Goal: Information Seeking & Learning: Learn about a topic

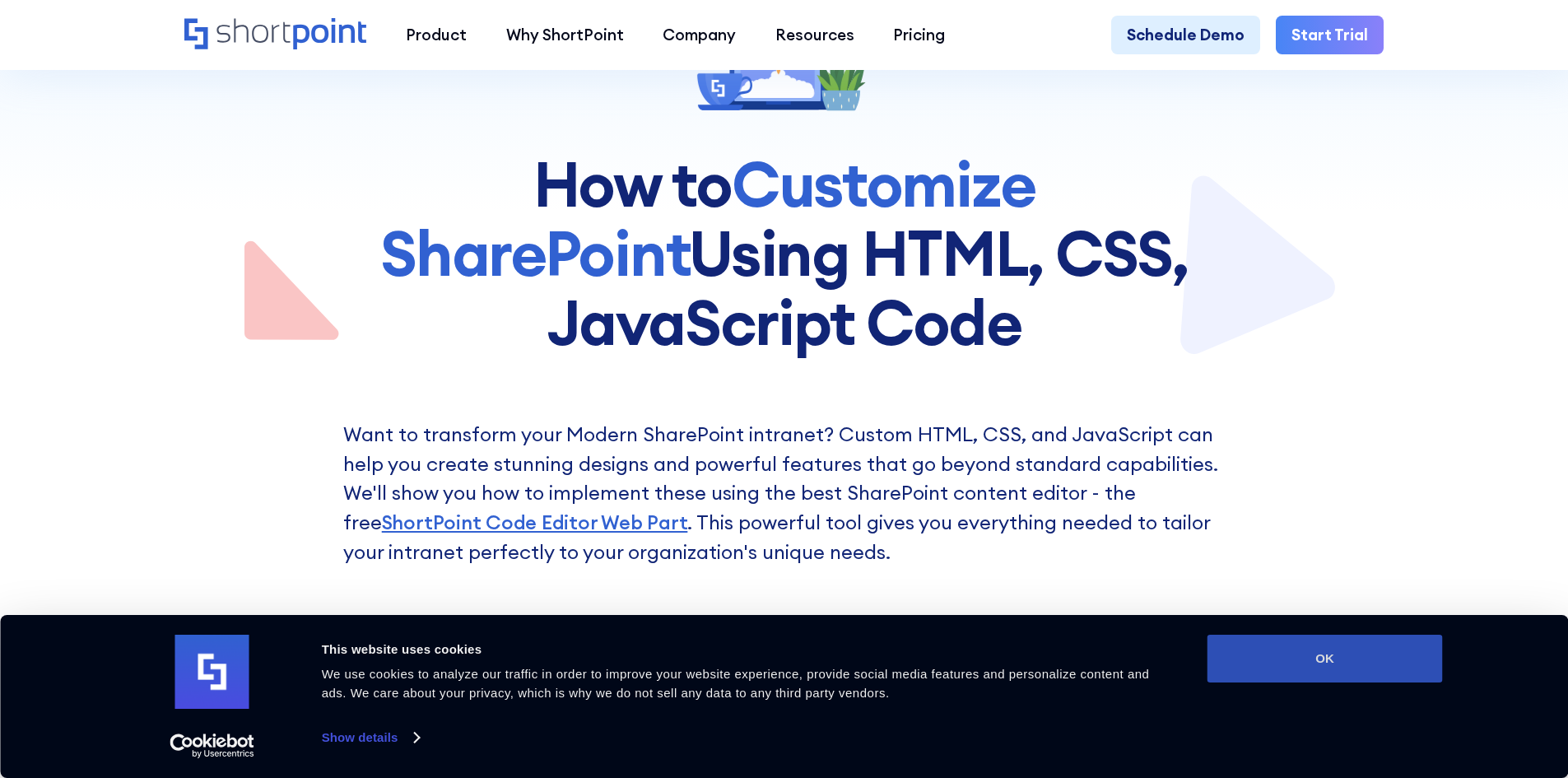
scroll to position [247, 0]
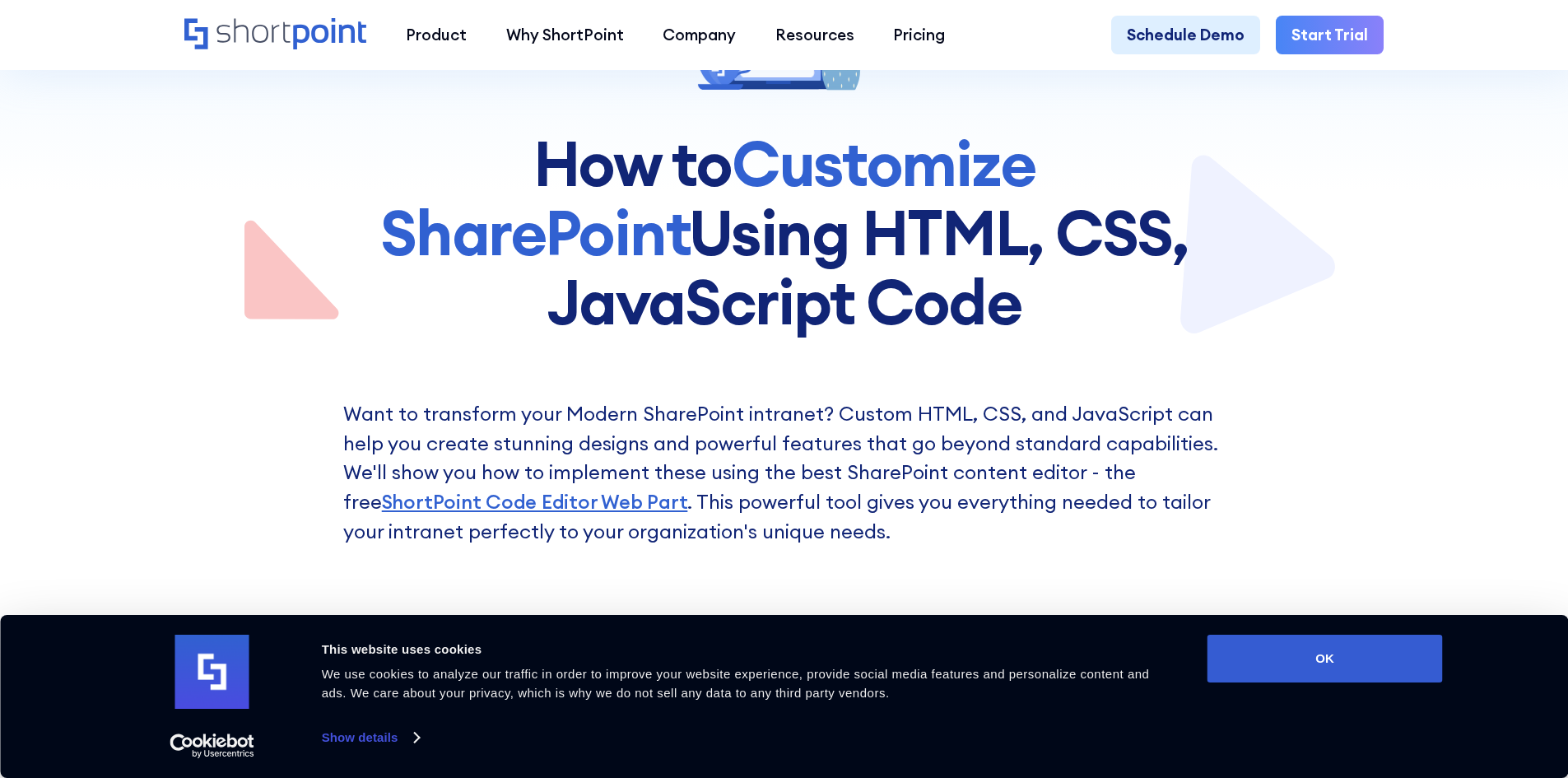
click at [1309, 627] on div "Consent Details [#IABV2SETTINGS#] About This website uses cookies We use cookie…" at bounding box center [784, 696] width 1568 height 163
click at [1330, 666] on button "OK" at bounding box center [1326, 658] width 236 height 48
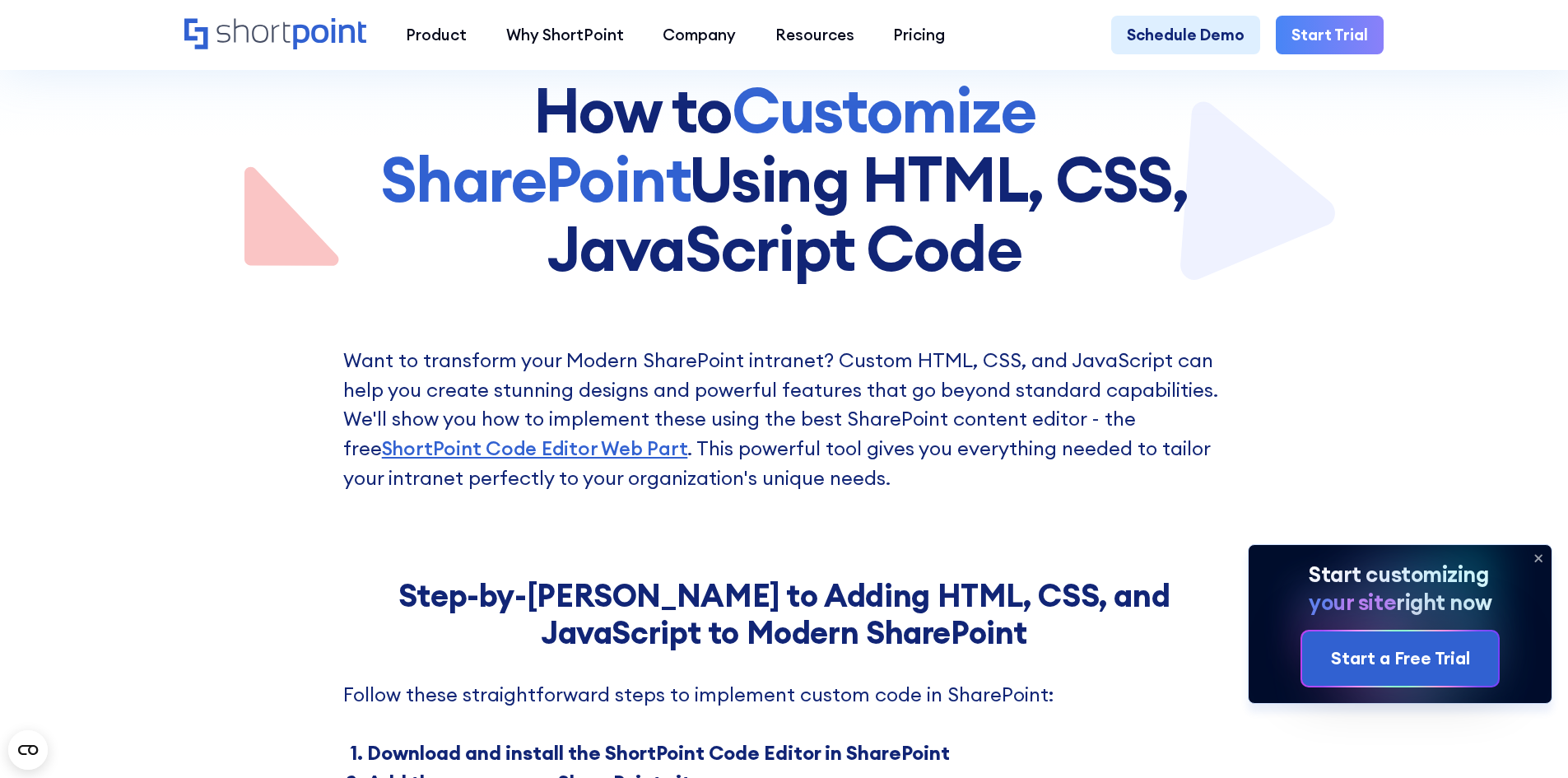
scroll to position [329, 0]
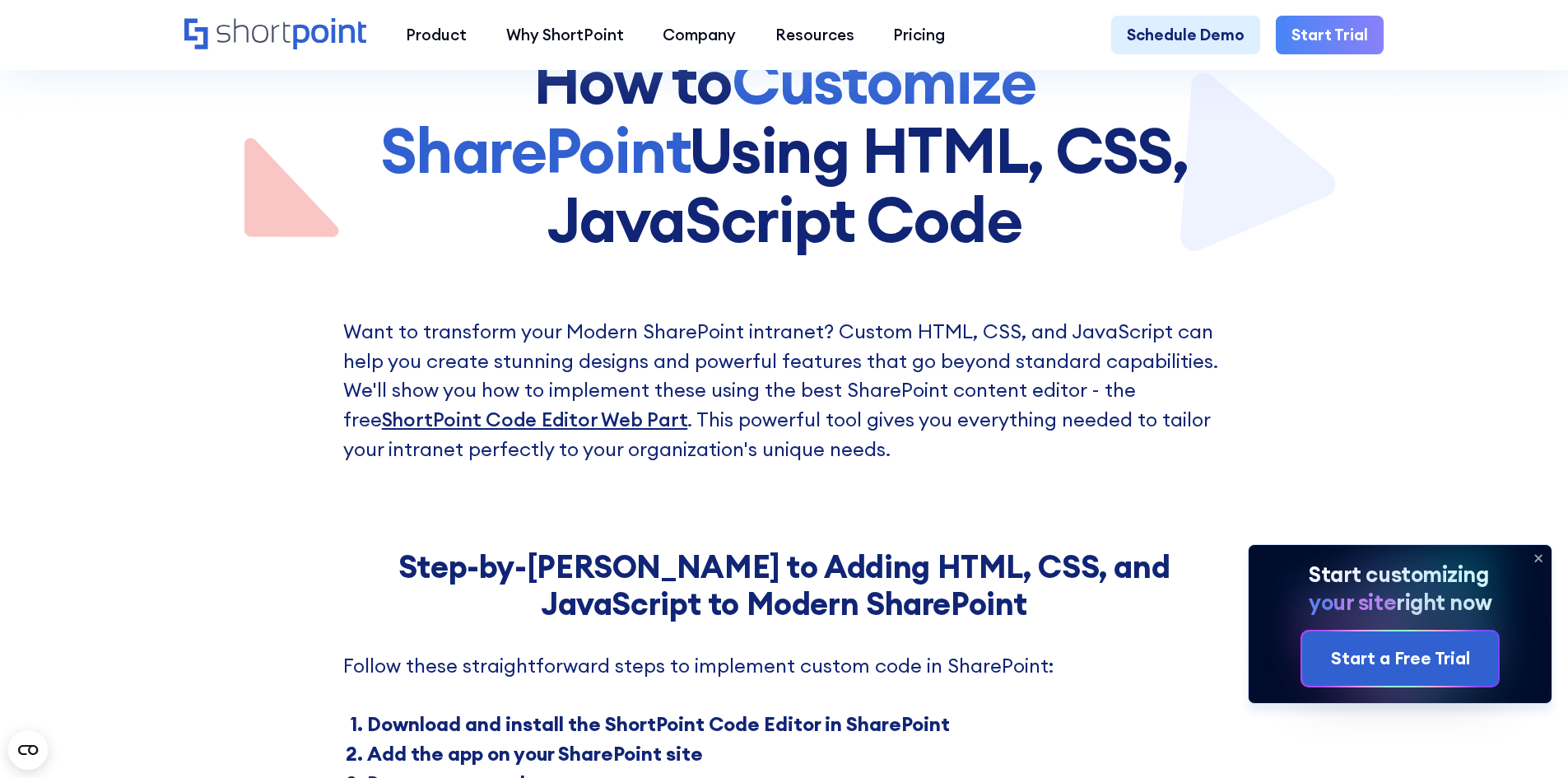
click at [567, 426] on link "ShortPoint Code Editor Web Part" at bounding box center [535, 419] width 307 height 24
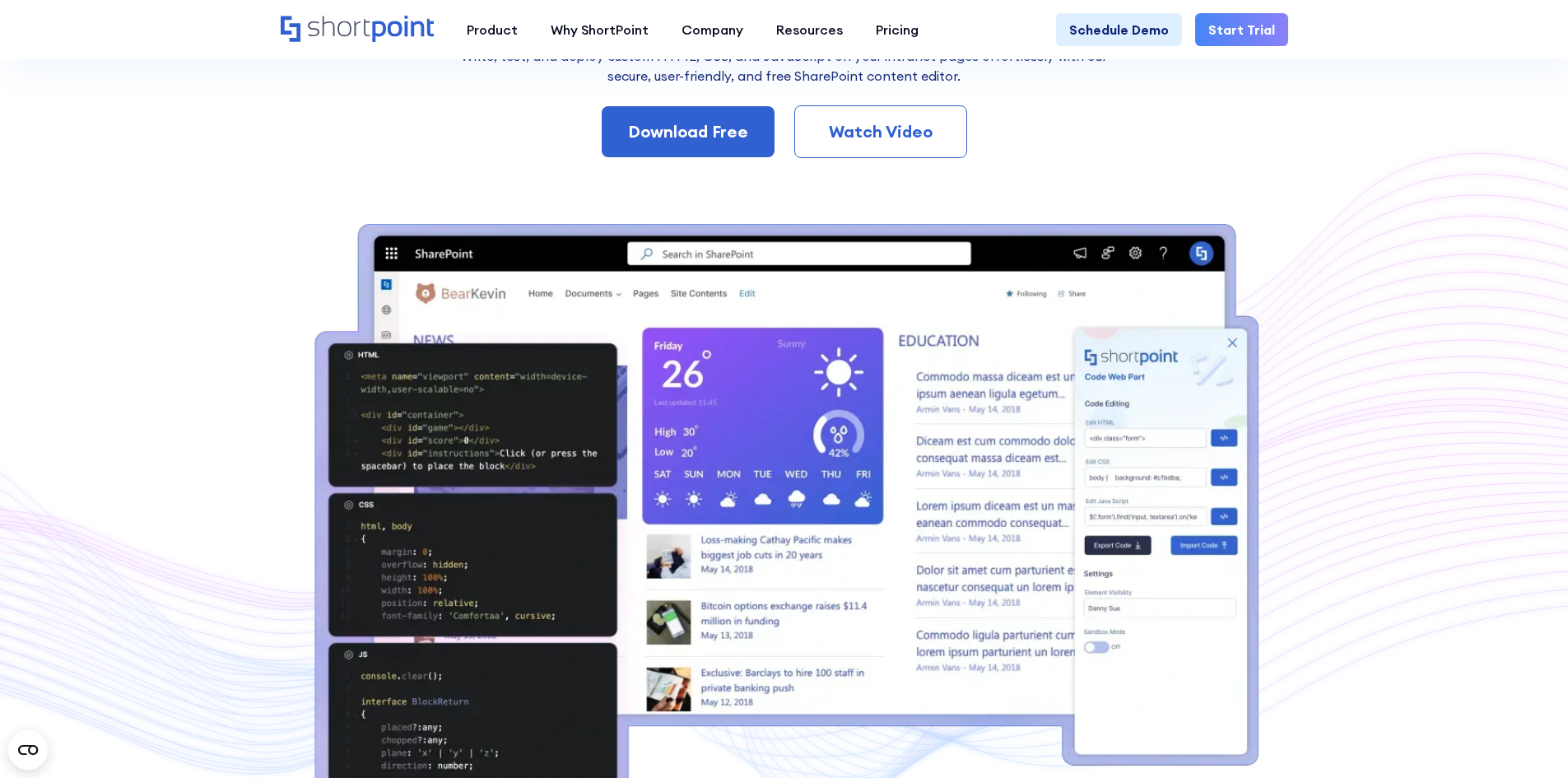
scroll to position [329, 0]
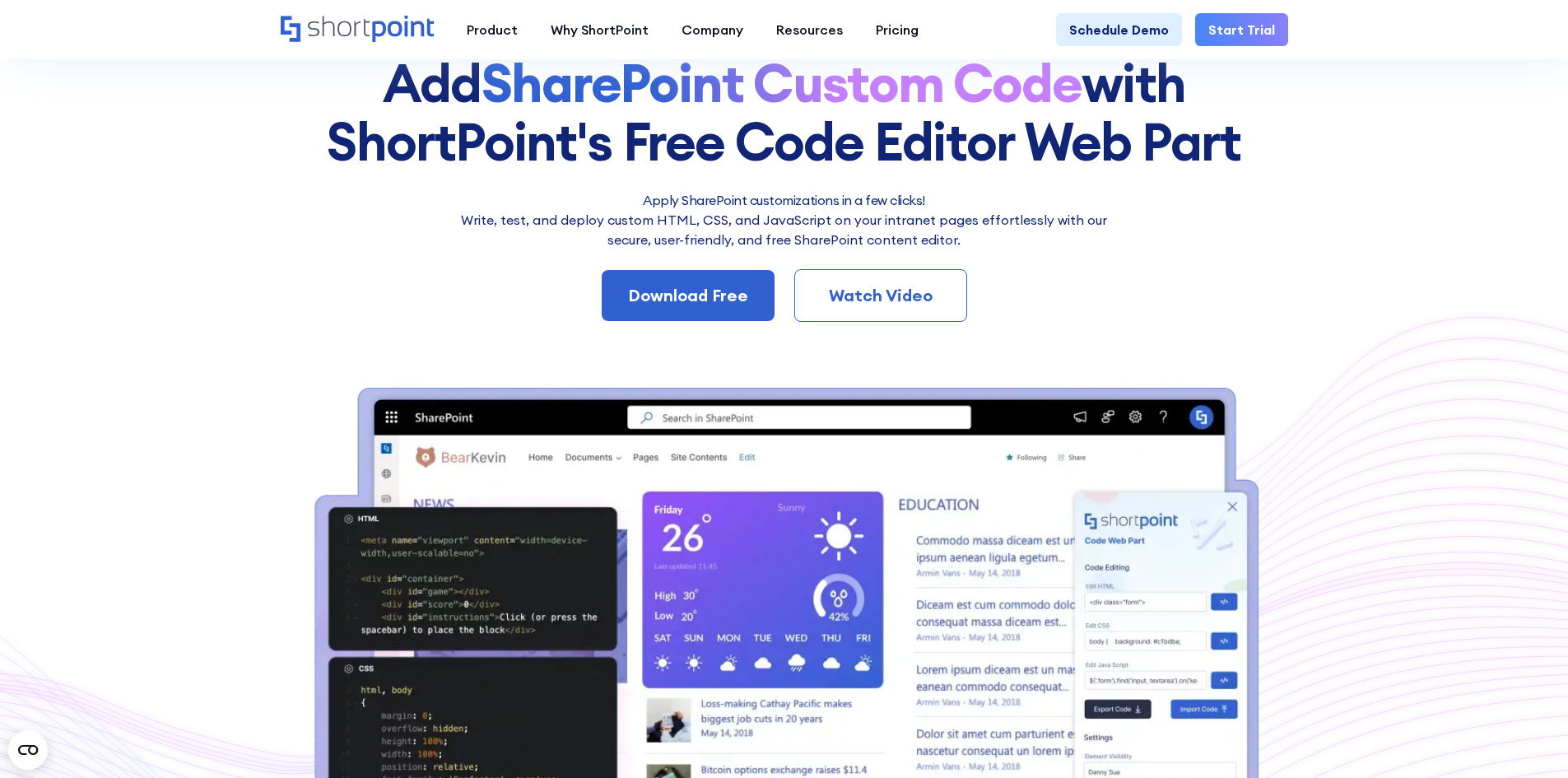
click at [915, 299] on div "Watch Video" at bounding box center [881, 295] width 119 height 24
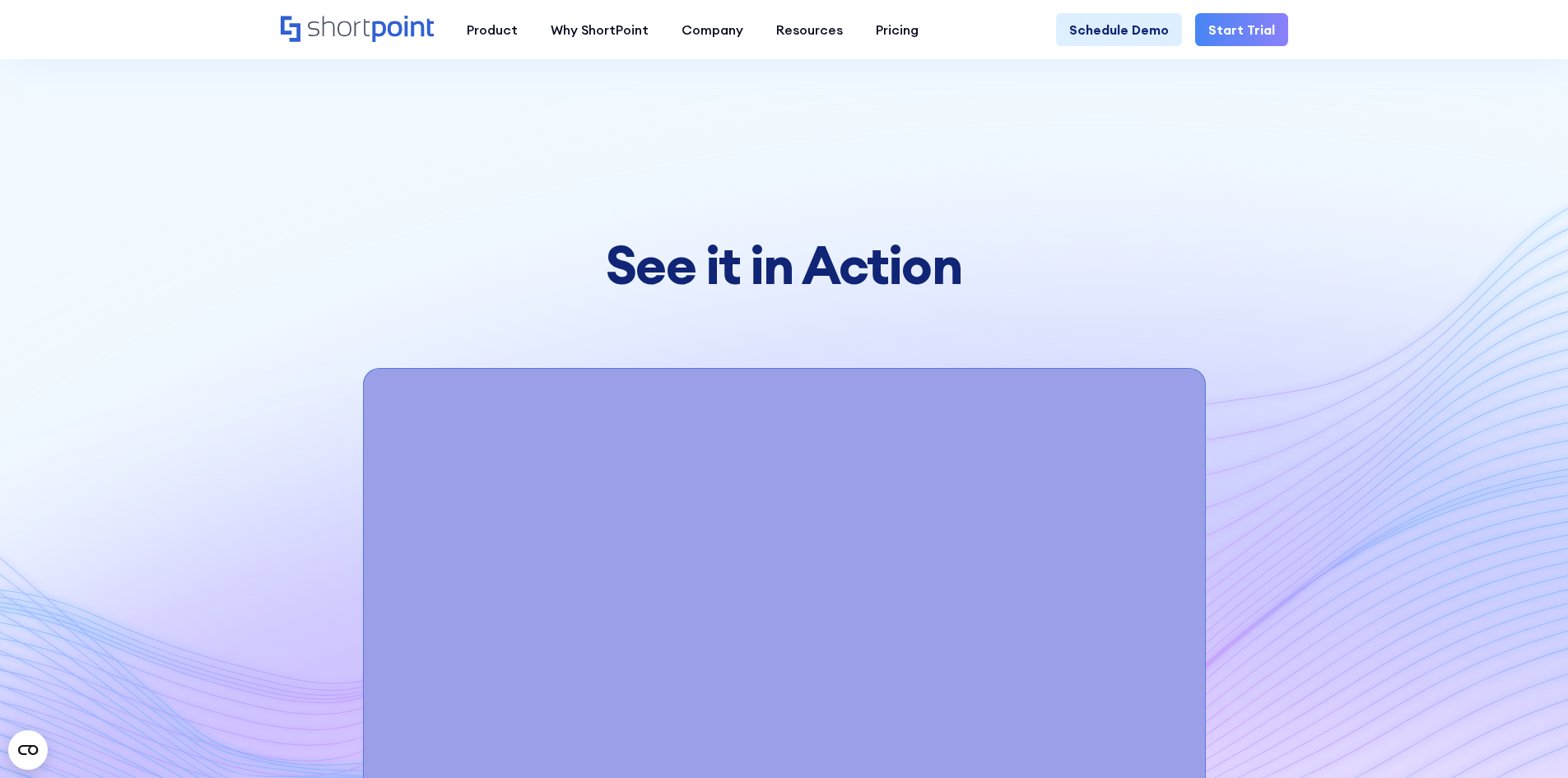
scroll to position [5835, 0]
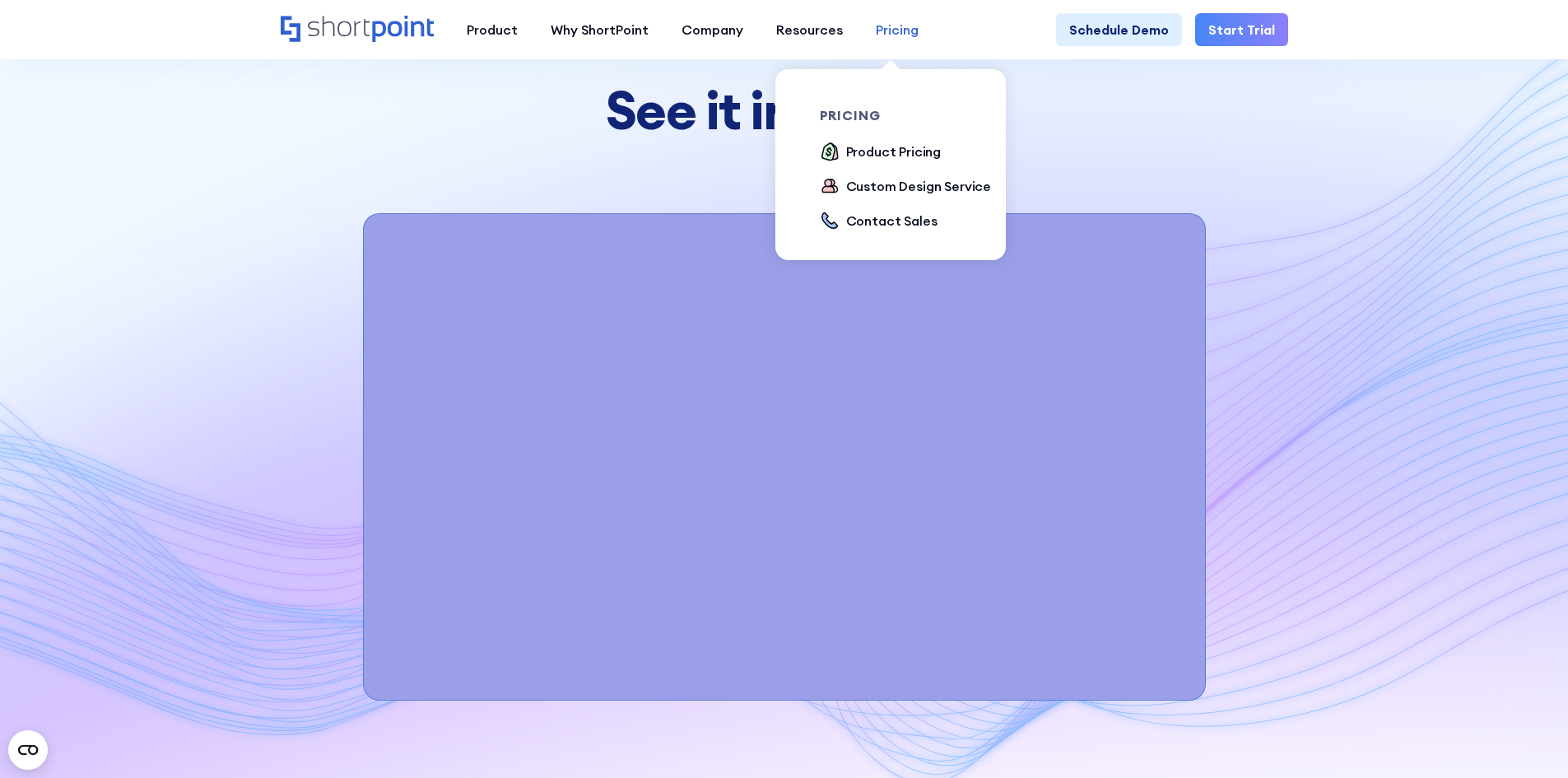
click at [896, 32] on div "Pricing" at bounding box center [897, 30] width 43 height 20
click at [901, 150] on div "Product Pricing" at bounding box center [894, 151] width 95 height 20
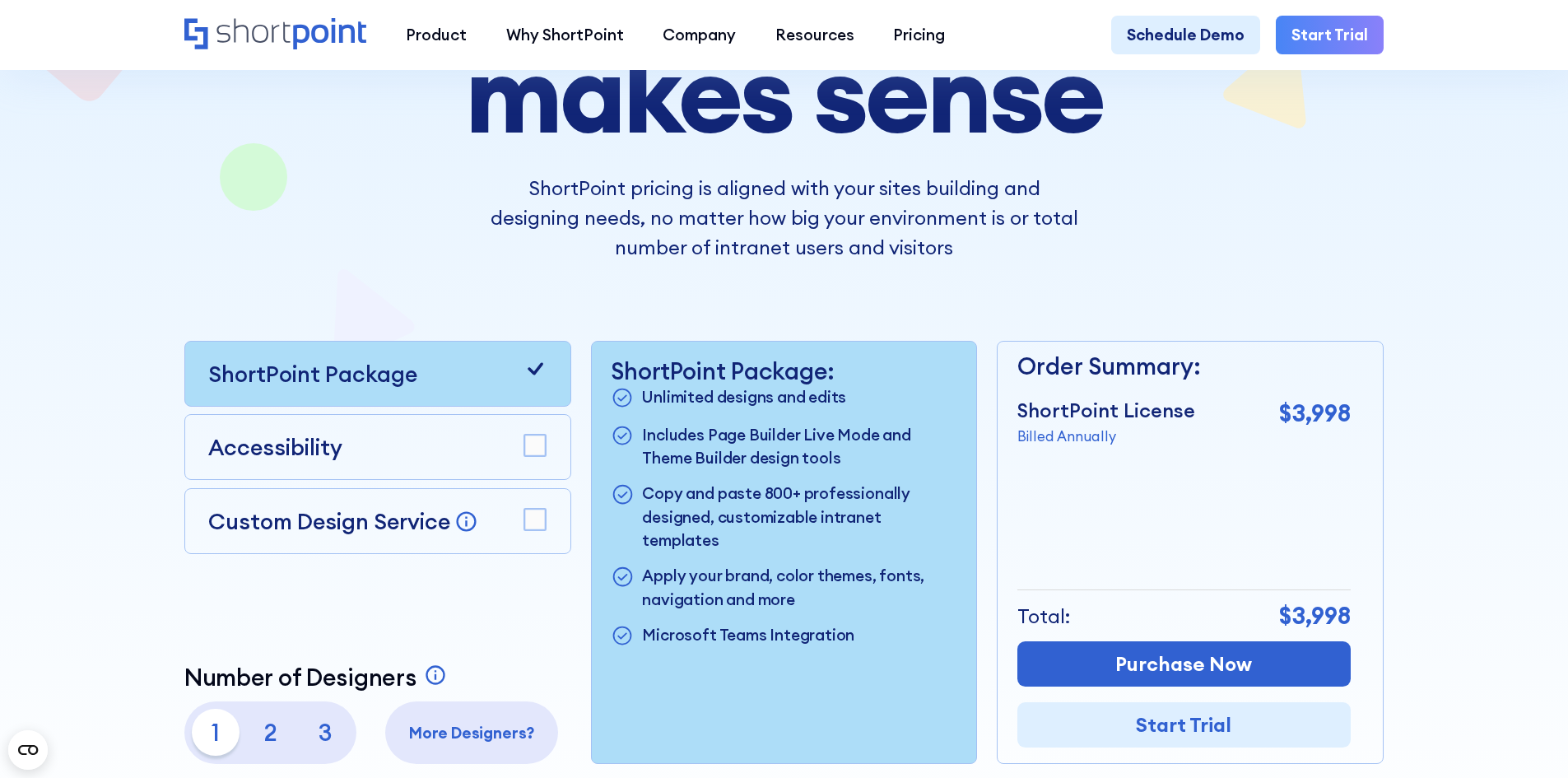
scroll to position [247, 0]
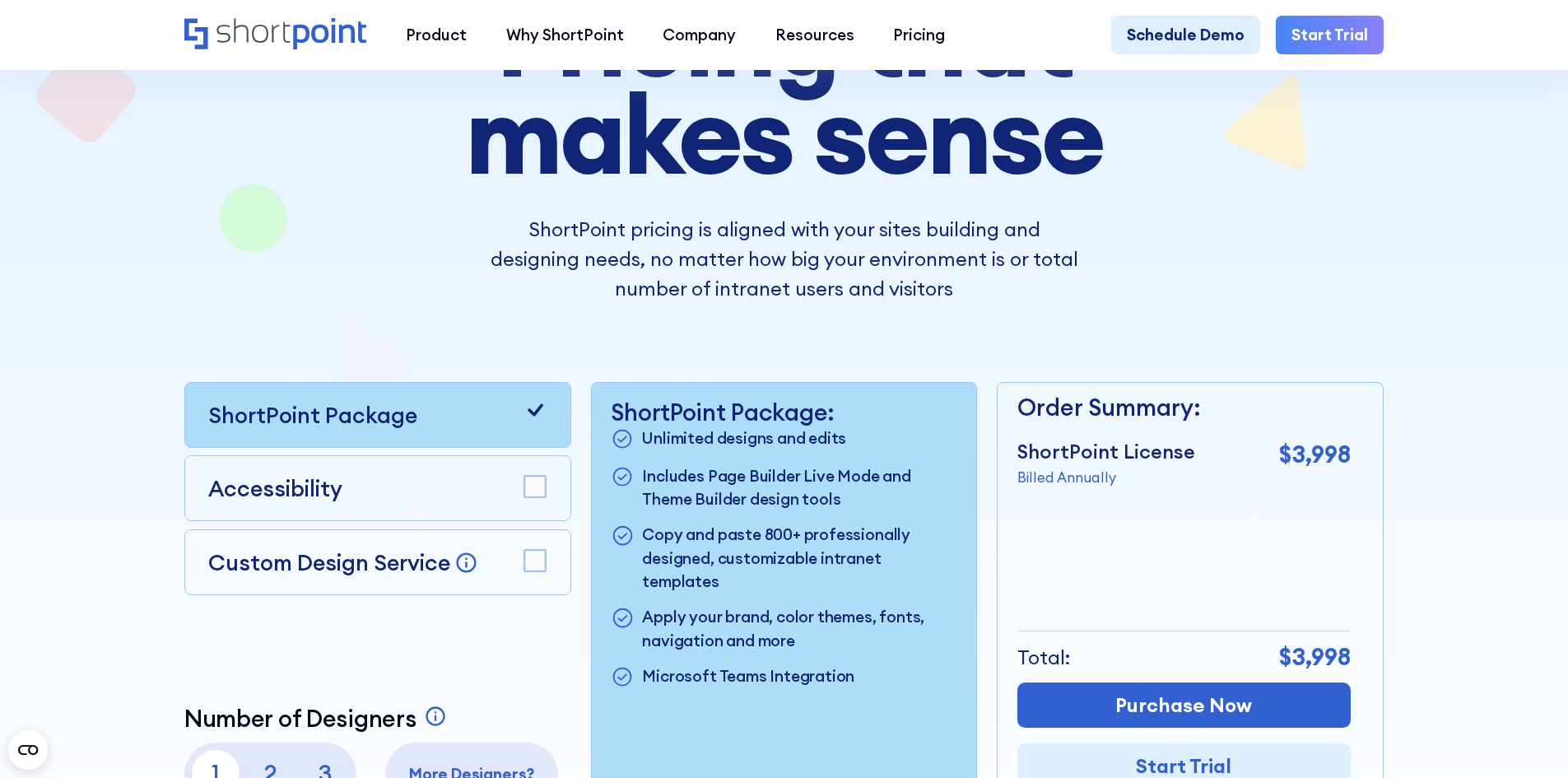
click at [537, 489] on rect at bounding box center [535, 487] width 22 height 22
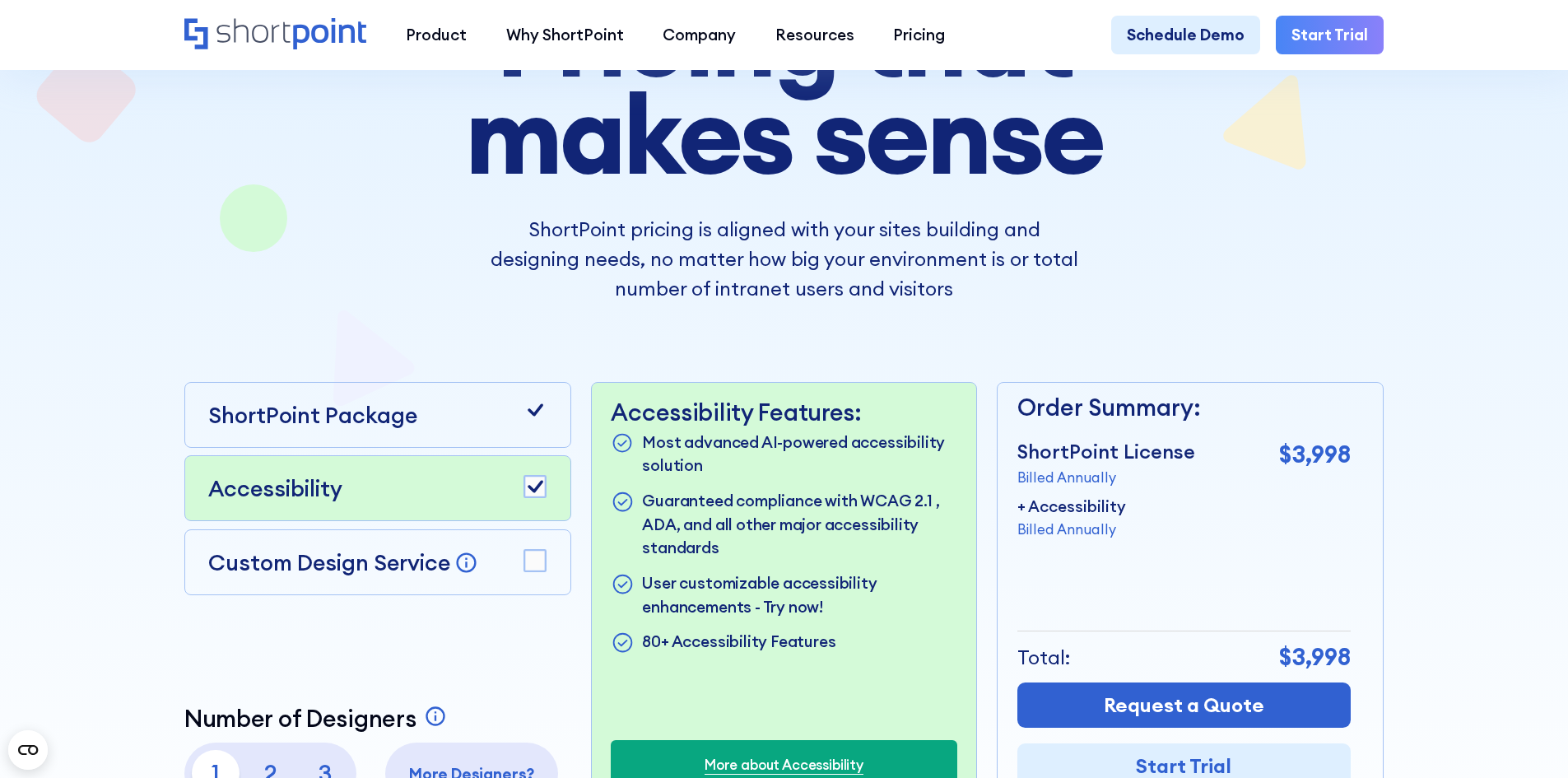
click at [535, 421] on icon at bounding box center [535, 410] width 24 height 24
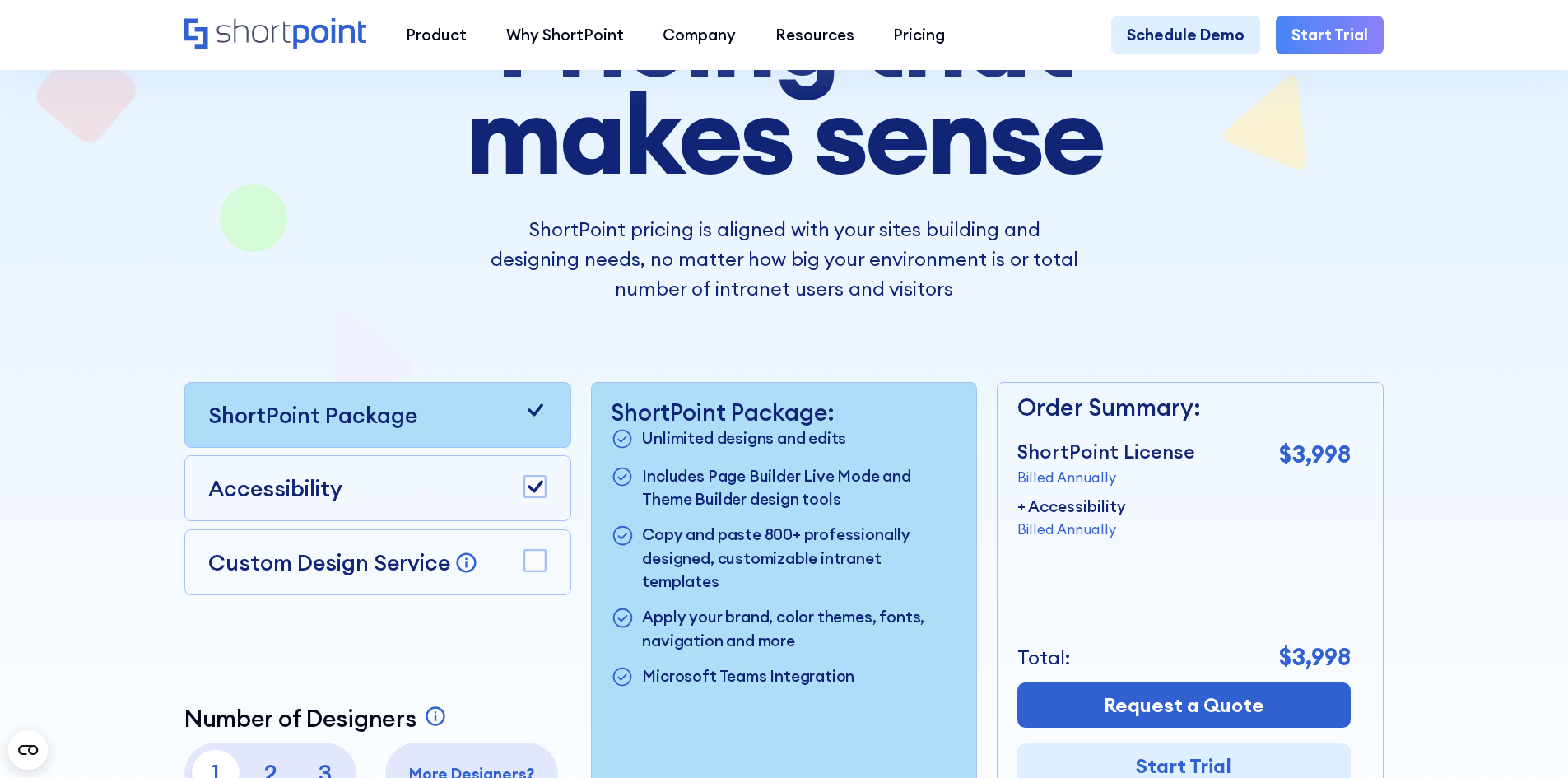
click at [536, 486] on rect at bounding box center [535, 487] width 22 height 22
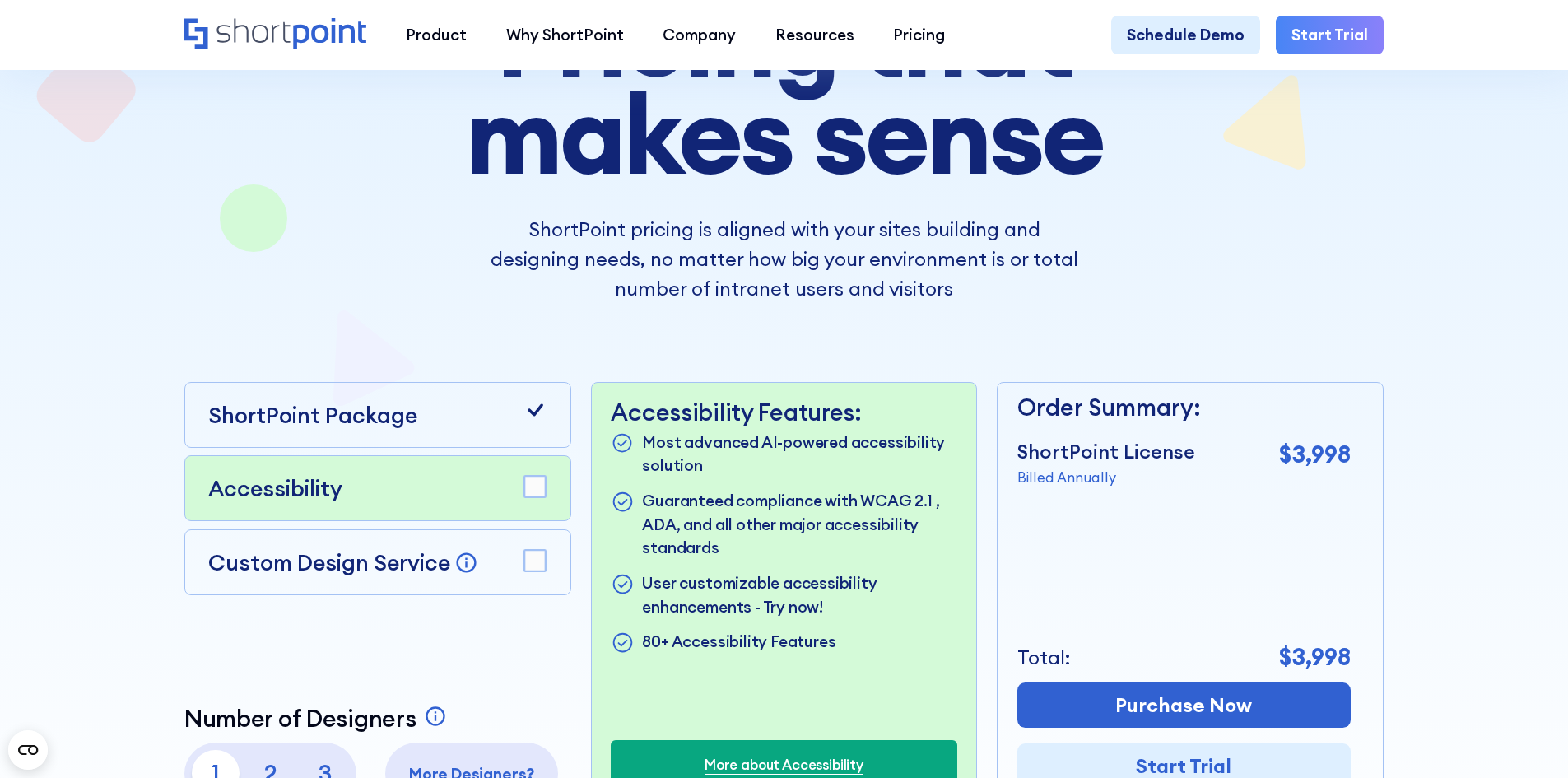
click at [480, 427] on div "ShortPoint Package" at bounding box center [376, 415] width 338 height 33
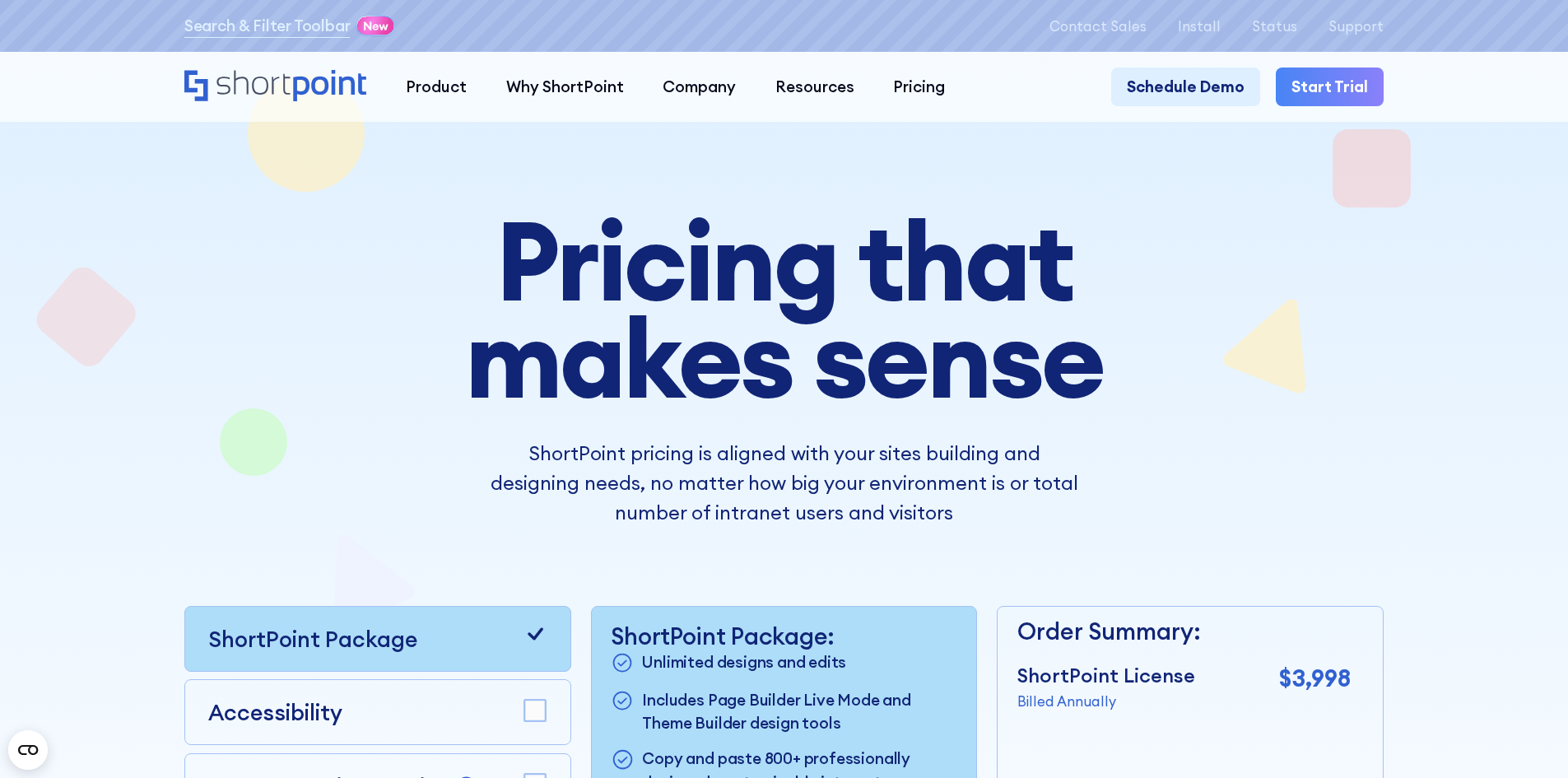
scroll to position [0, 0]
